Goal: Task Accomplishment & Management: Complete application form

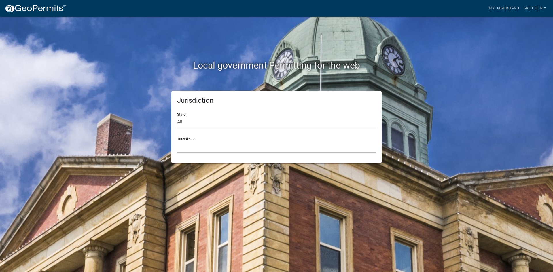
click at [228, 147] on select "[GEOGRAPHIC_DATA], [US_STATE] [GEOGRAPHIC_DATA], [US_STATE][PERSON_NAME][GEOGRA…" at bounding box center [276, 147] width 199 height 12
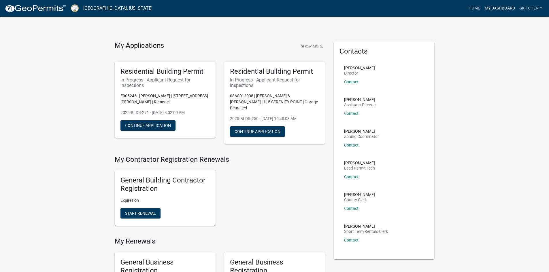
click at [496, 8] on link "My Dashboard" at bounding box center [499, 8] width 35 height 11
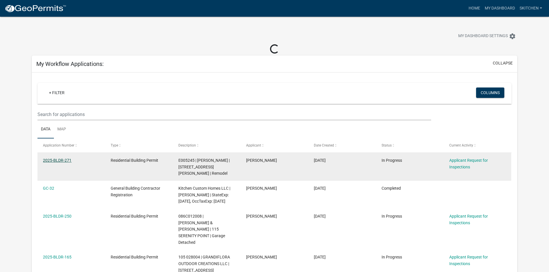
click at [61, 160] on link "2025-BLDR-271" at bounding box center [57, 160] width 29 height 5
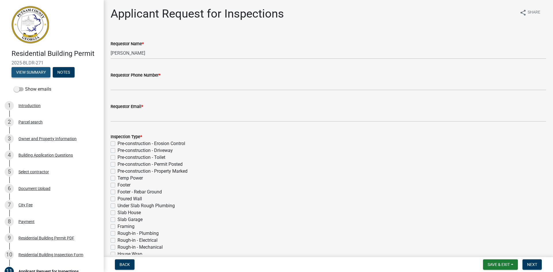
click at [32, 72] on button "View Summary" at bounding box center [31, 72] width 39 height 10
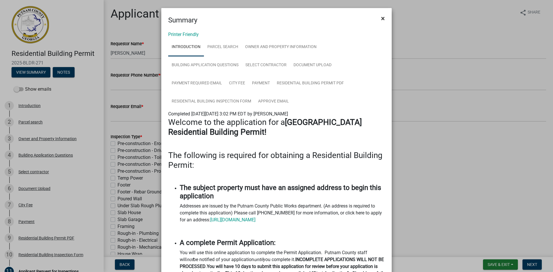
click at [381, 18] on span "×" at bounding box center [383, 18] width 4 height 8
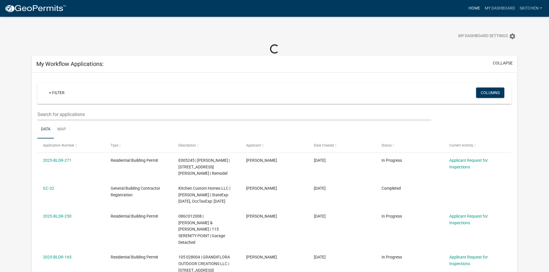
click at [474, 7] on link "Home" at bounding box center [474, 8] width 16 height 11
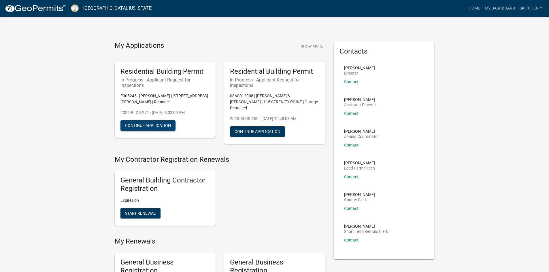
click at [160, 123] on button "Continue Application" at bounding box center [147, 125] width 55 height 10
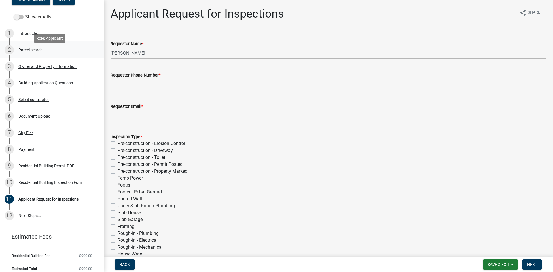
scroll to position [78, 0]
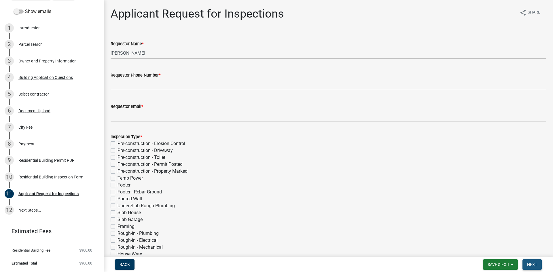
click at [531, 265] on span "Next" at bounding box center [532, 264] width 10 height 5
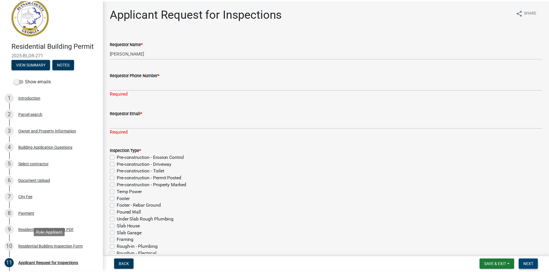
scroll to position [0, 0]
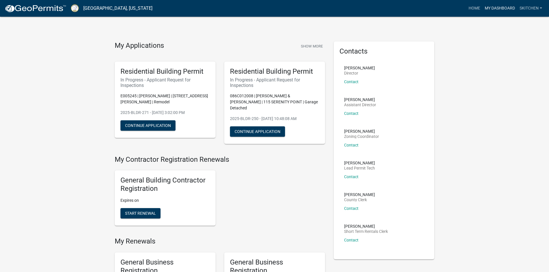
click at [497, 7] on link "My Dashboard" at bounding box center [499, 8] width 35 height 11
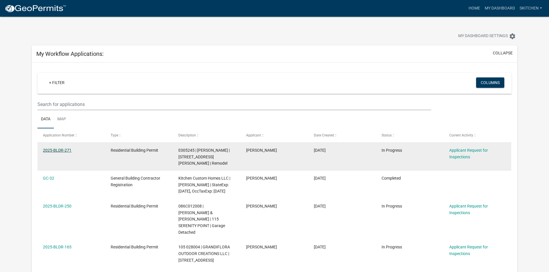
click at [64, 151] on link "2025-BLDR-271" at bounding box center [57, 150] width 29 height 5
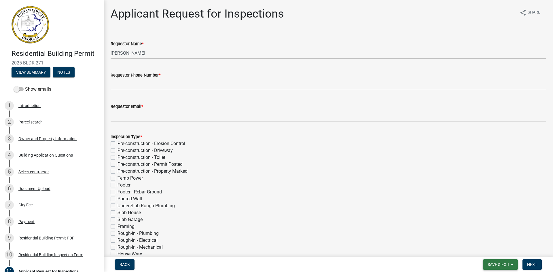
click at [512, 265] on button "Save & Exit" at bounding box center [500, 265] width 35 height 10
click at [294, 266] on div "Back Save & Exit Save Save & Exit Next" at bounding box center [328, 265] width 440 height 10
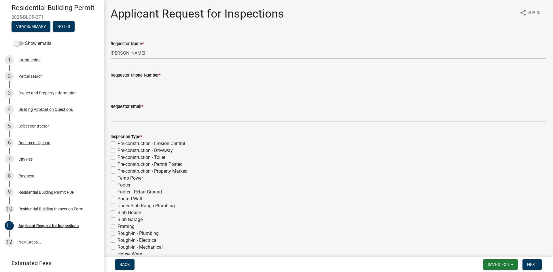
scroll to position [49, 0]
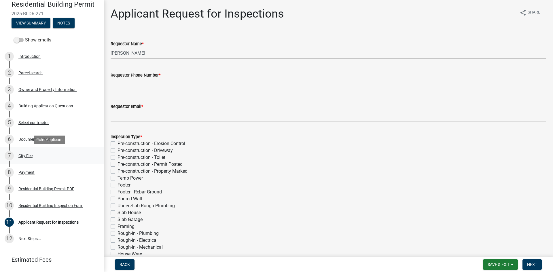
click at [25, 158] on div "City Fee" at bounding box center [25, 156] width 14 height 4
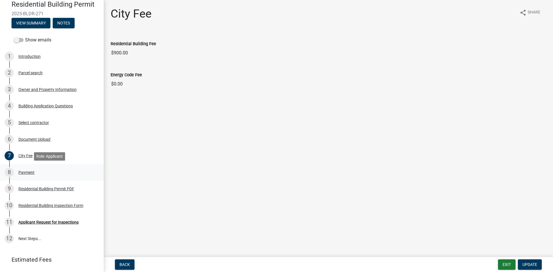
click at [28, 171] on div "Payment" at bounding box center [26, 173] width 16 height 4
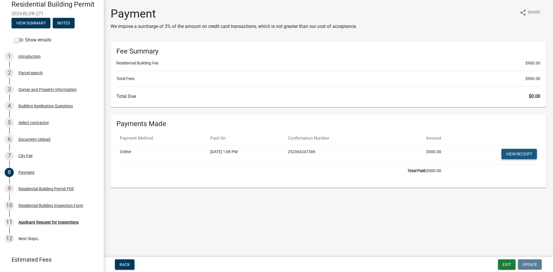
click at [519, 153] on link "View receipt" at bounding box center [519, 154] width 35 height 10
